Goal: Navigation & Orientation: Find specific page/section

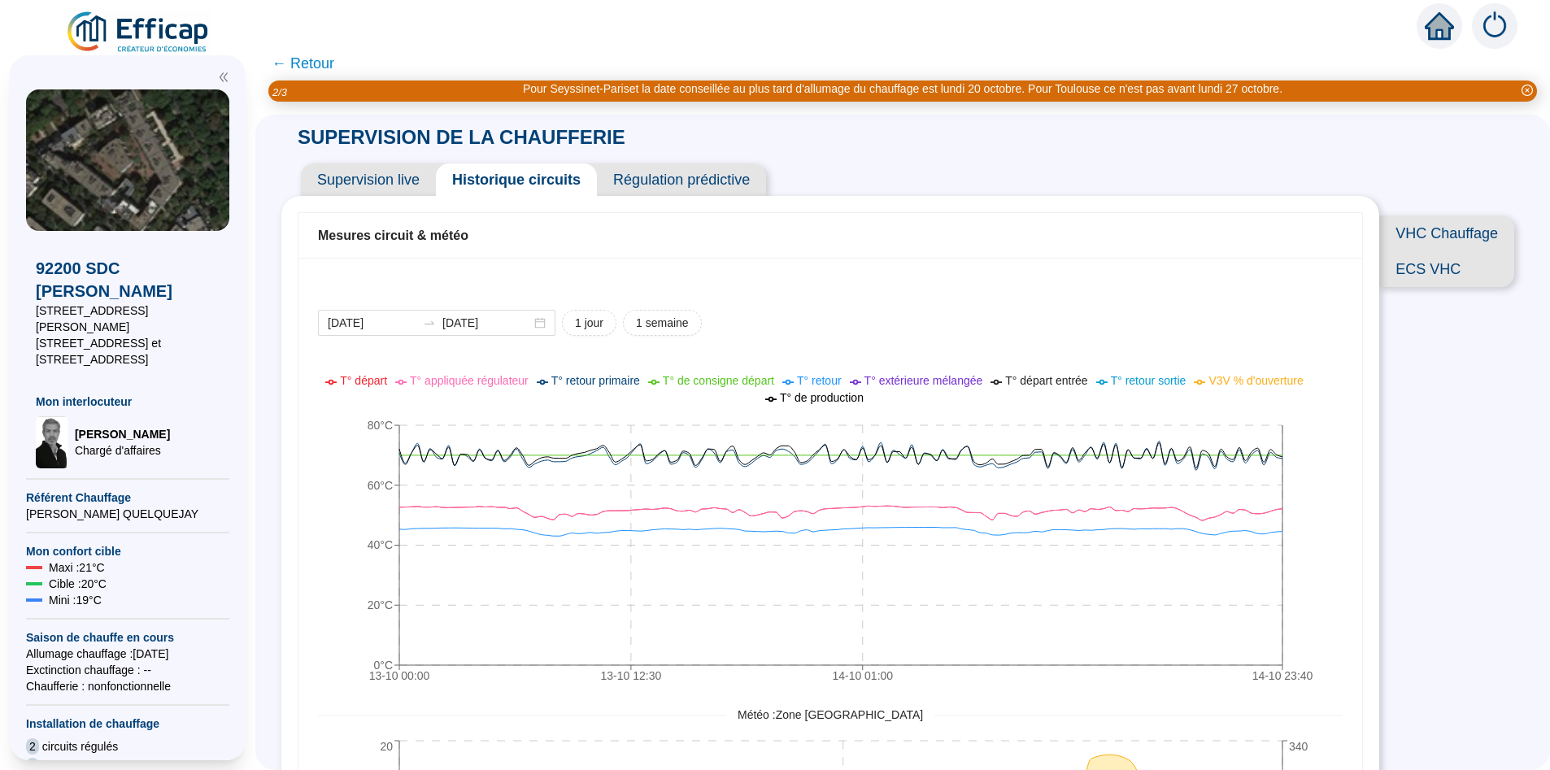
click at [299, 61] on span "← Retour" at bounding box center [303, 63] width 63 height 23
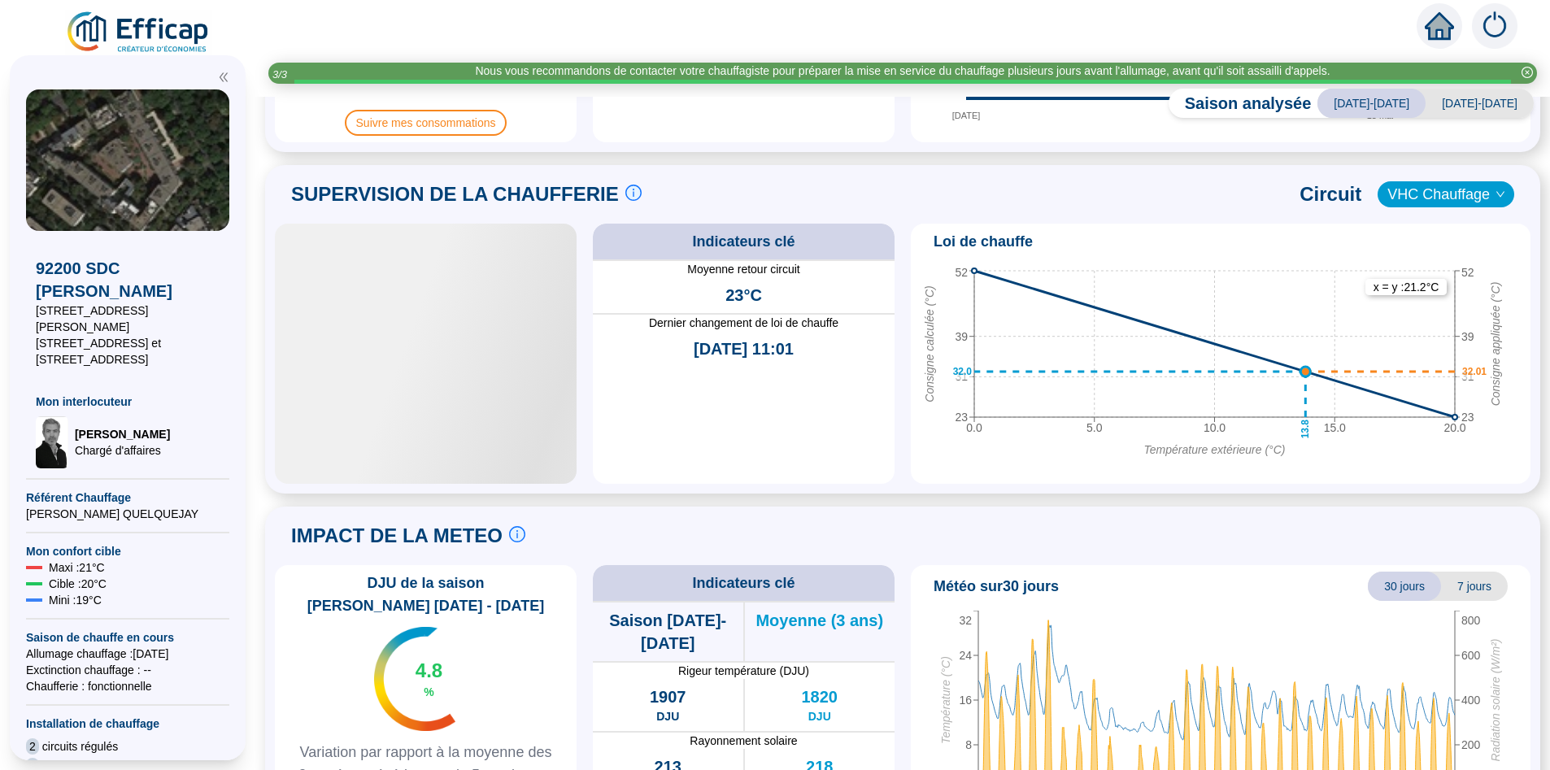
scroll to position [692, 0]
click at [486, 419] on div at bounding box center [426, 353] width 302 height 260
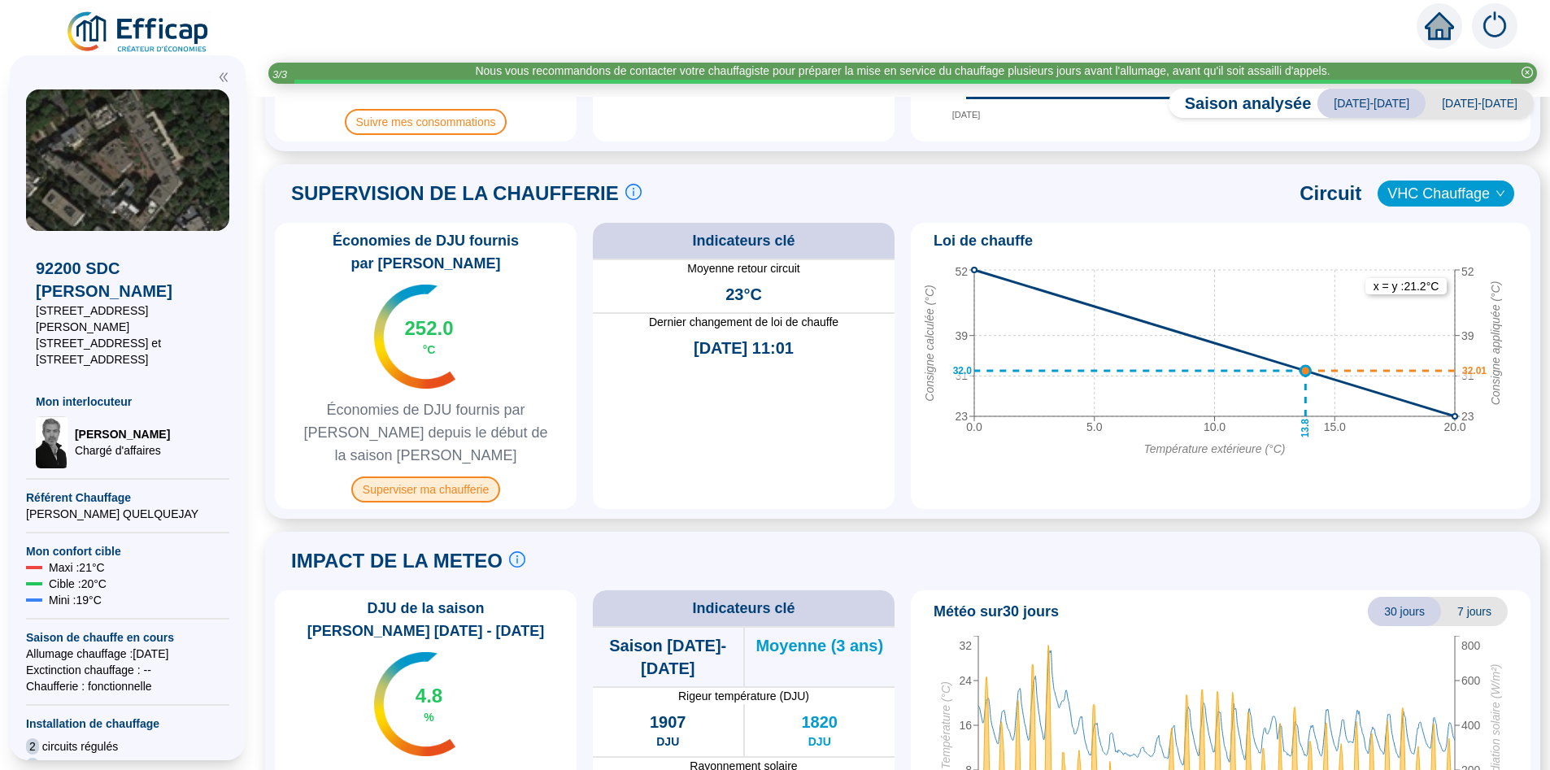
click at [409, 477] on span "Superviser ma chaufferie" at bounding box center [425, 490] width 149 height 26
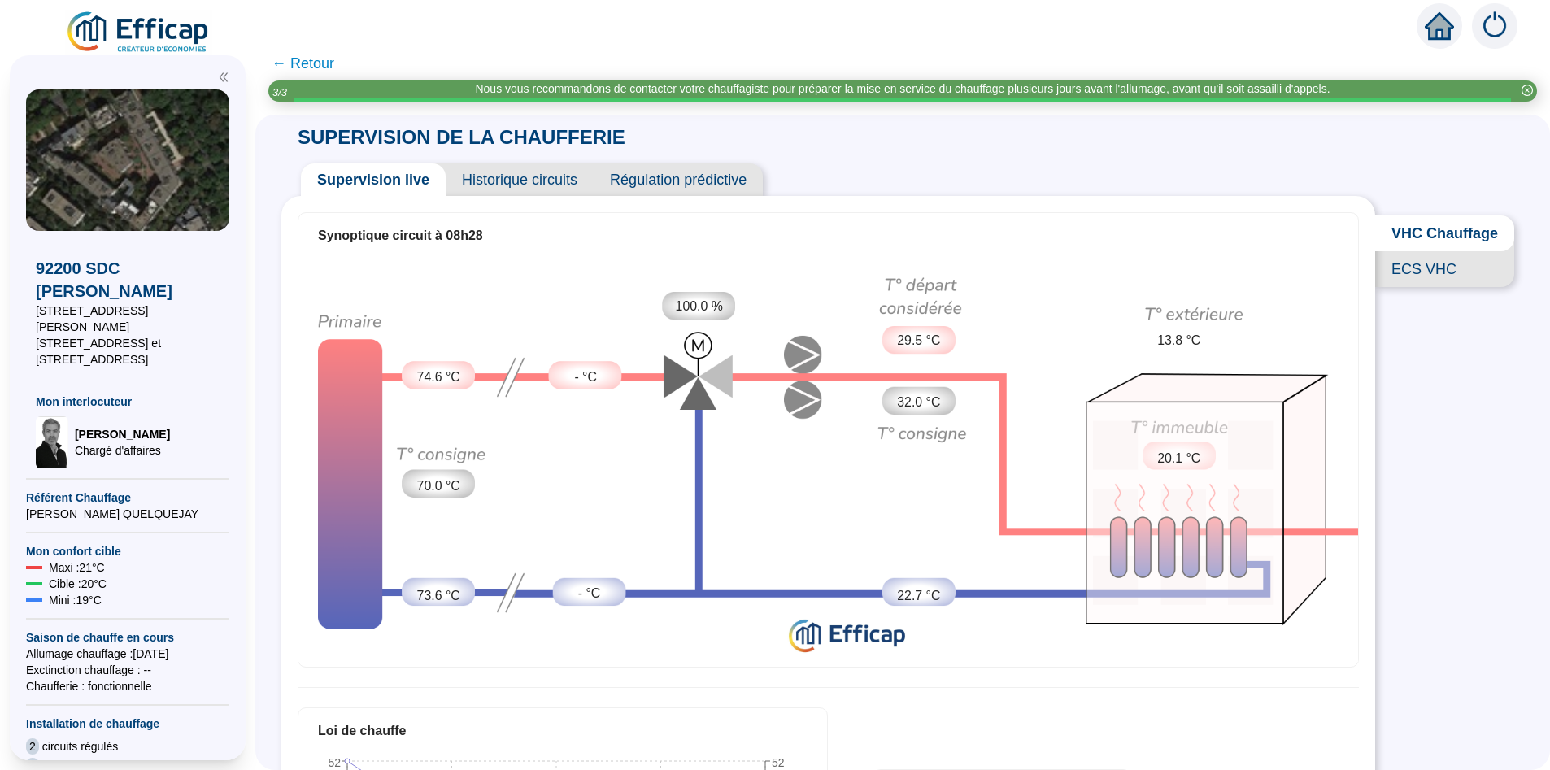
click at [511, 181] on span "Historique circuits" at bounding box center [520, 179] width 148 height 33
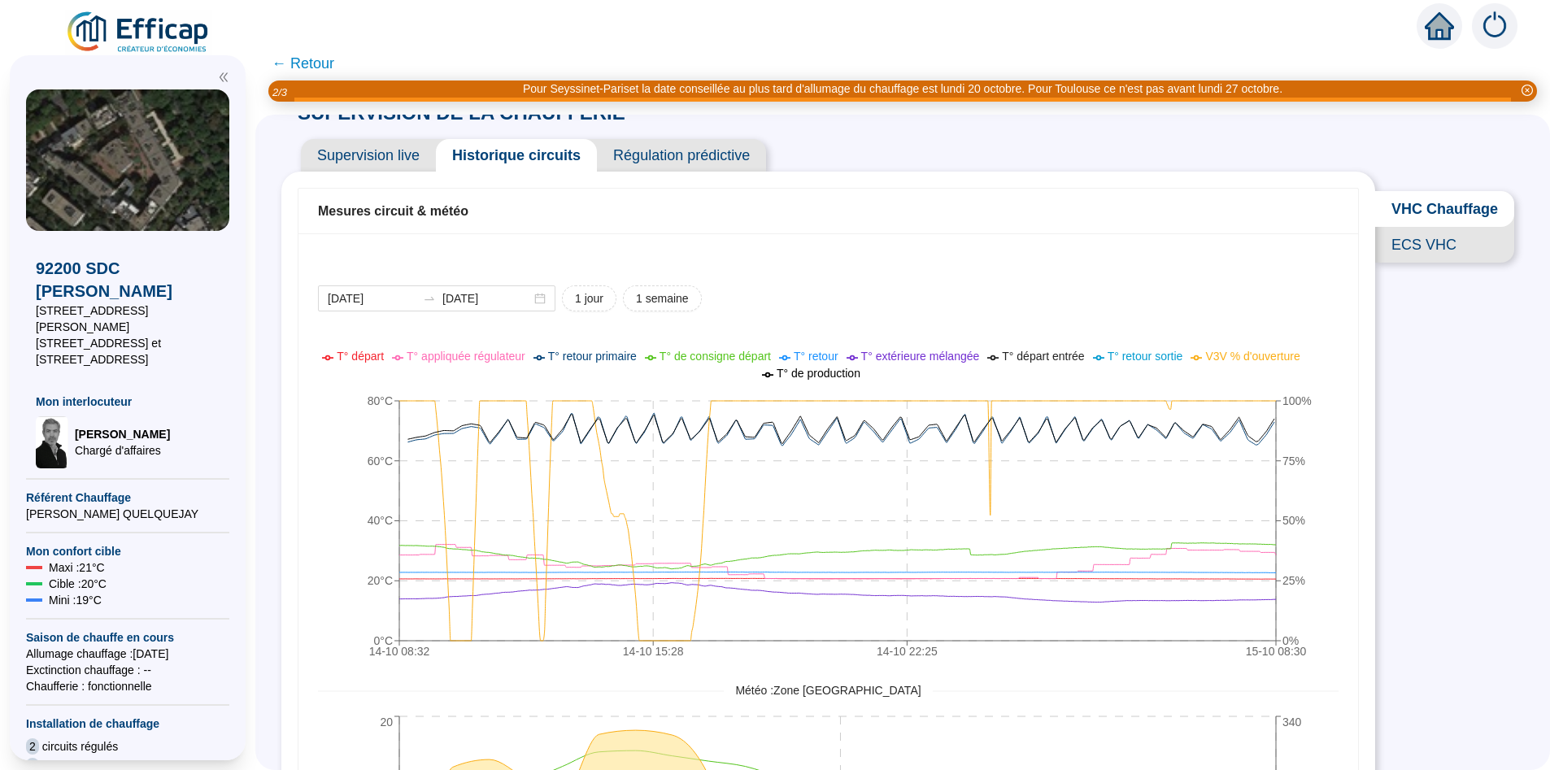
scroll to position [28, 0]
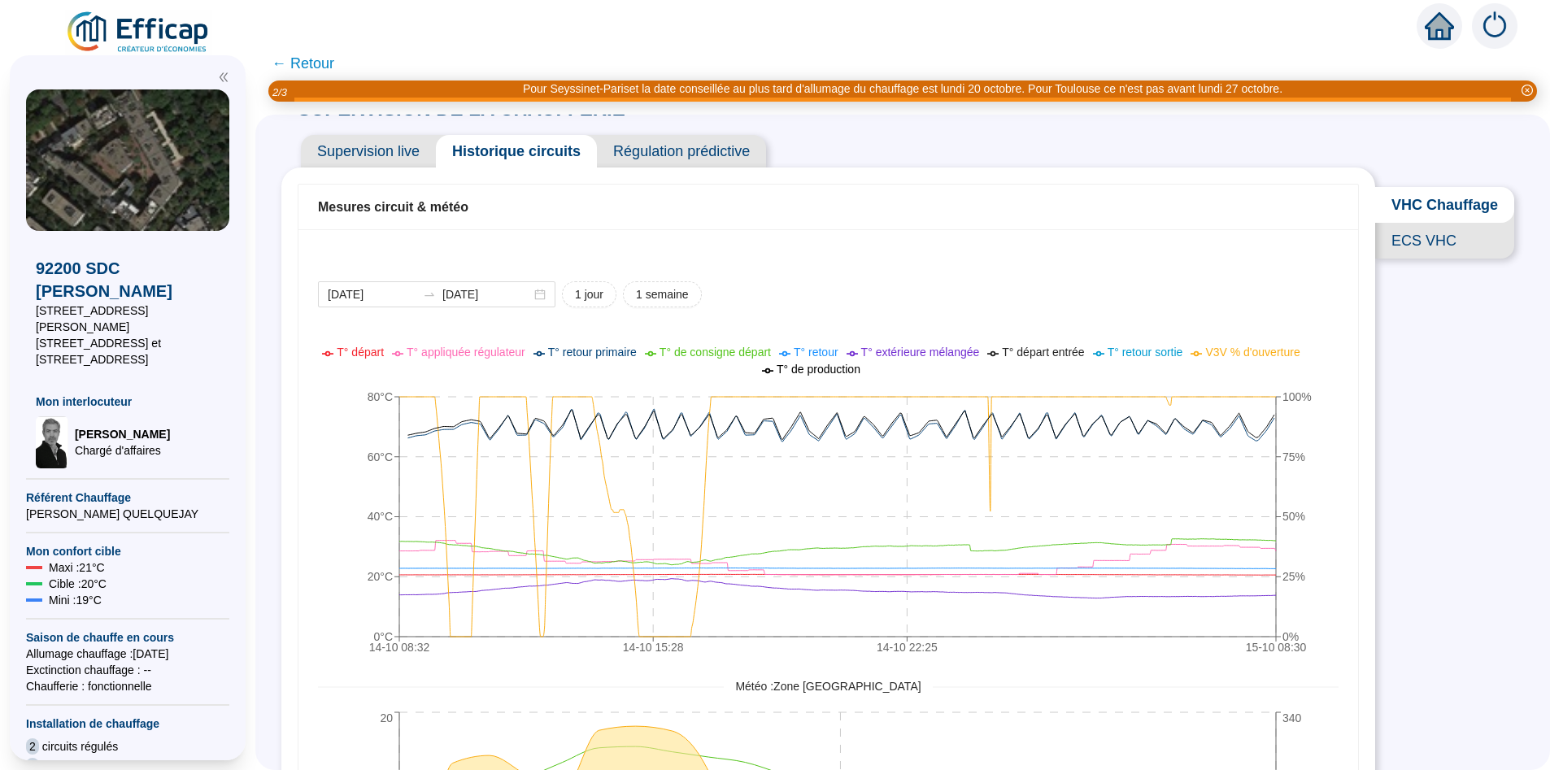
click at [662, 148] on span "Régulation prédictive" at bounding box center [681, 151] width 169 height 33
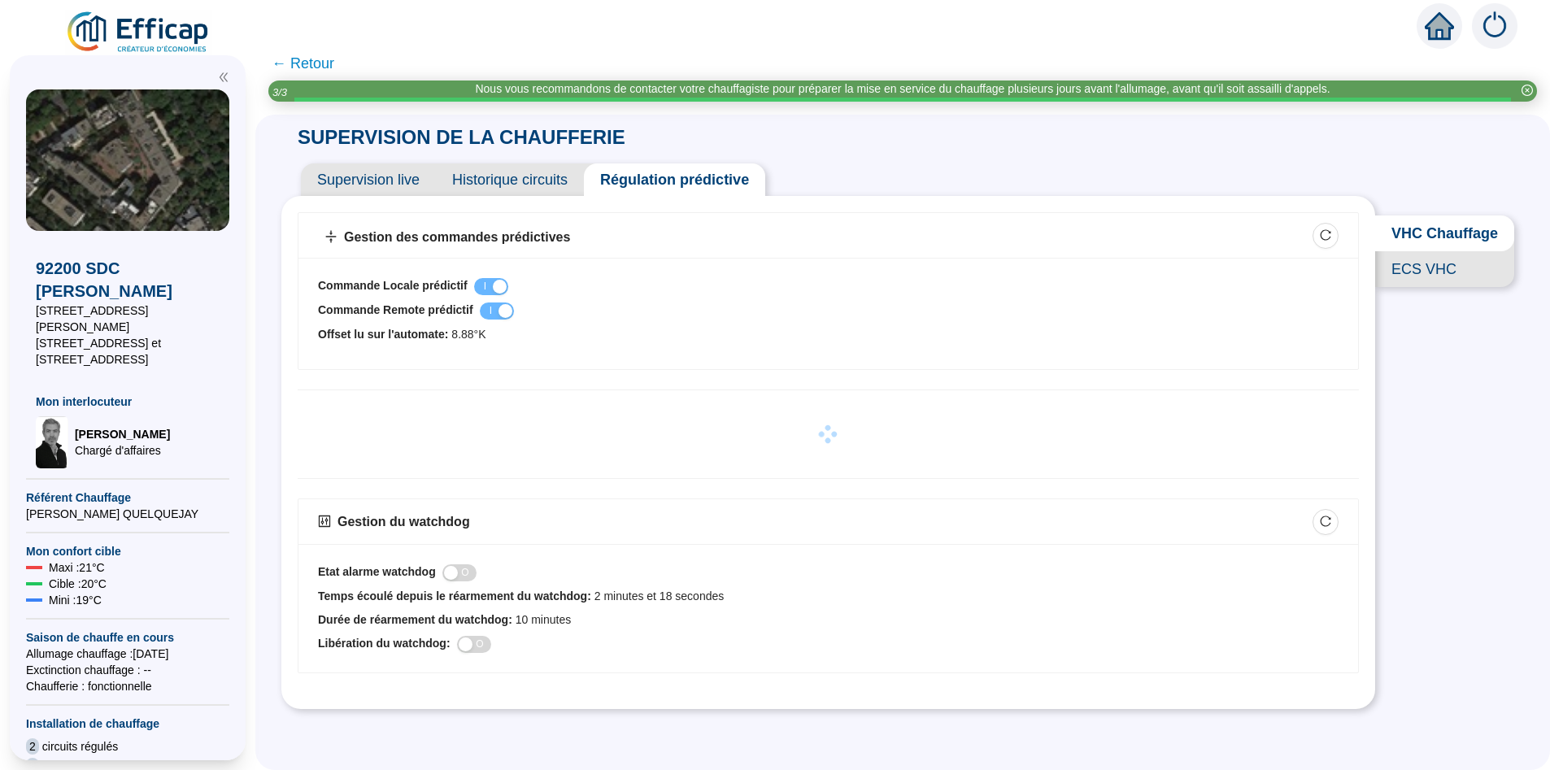
click at [519, 181] on span "Historique circuits" at bounding box center [510, 179] width 148 height 33
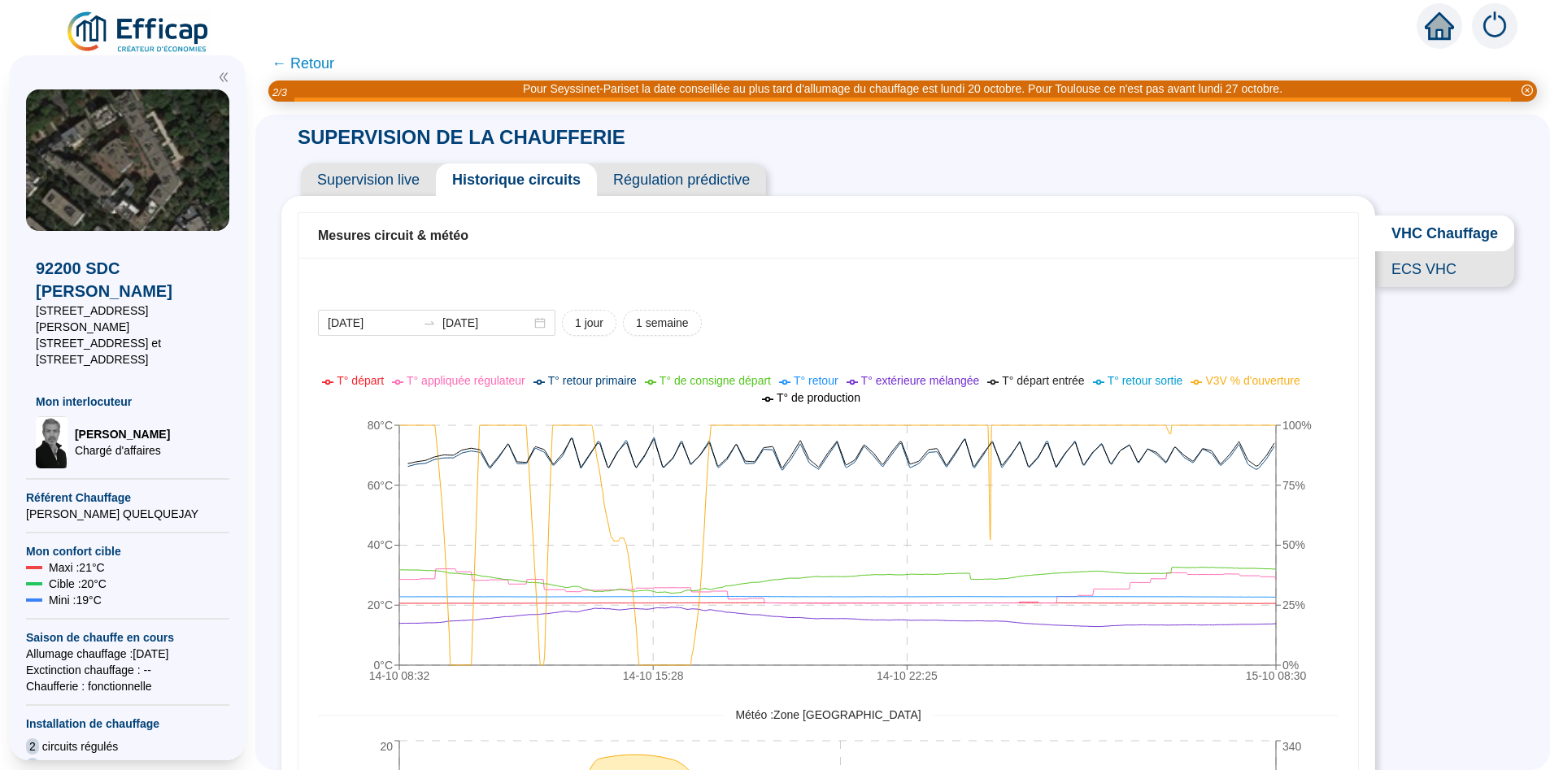
click at [406, 183] on span "Supervision live" at bounding box center [368, 179] width 135 height 33
